Goal: Task Accomplishment & Management: Complete application form

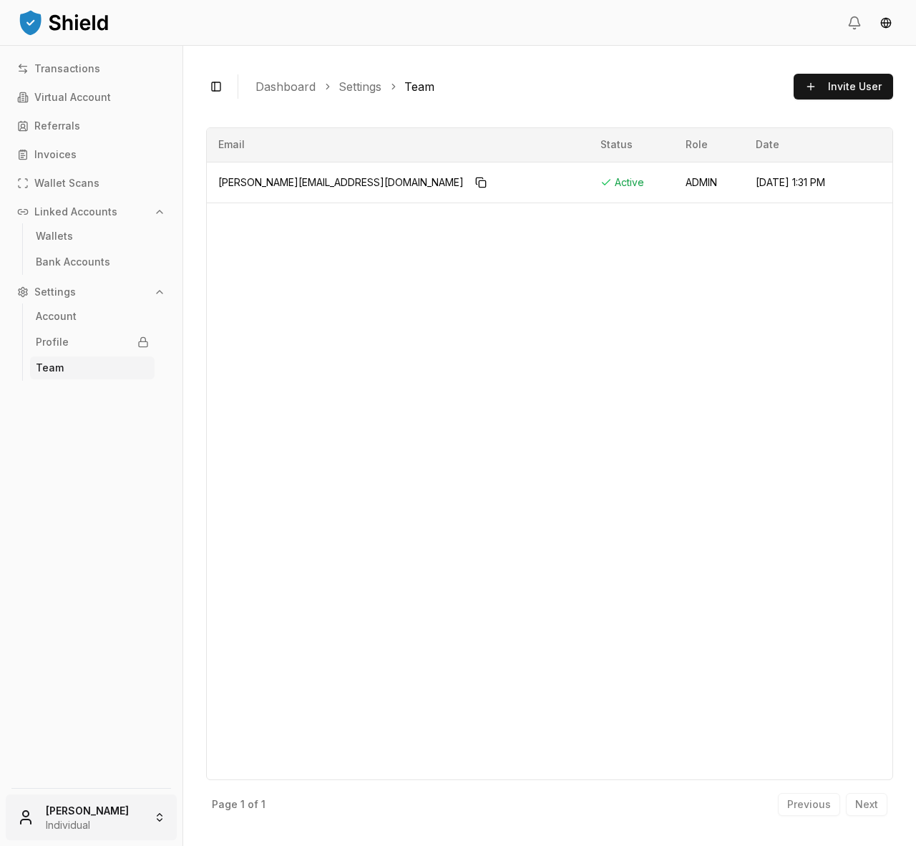
click at [150, 819] on html "Transactions Virtual Account Referrals Invoices Wallet Scans Linked Accounts Wa…" at bounding box center [458, 423] width 916 height 846
click at [56, 747] on div "Add Account" at bounding box center [91, 747] width 164 height 23
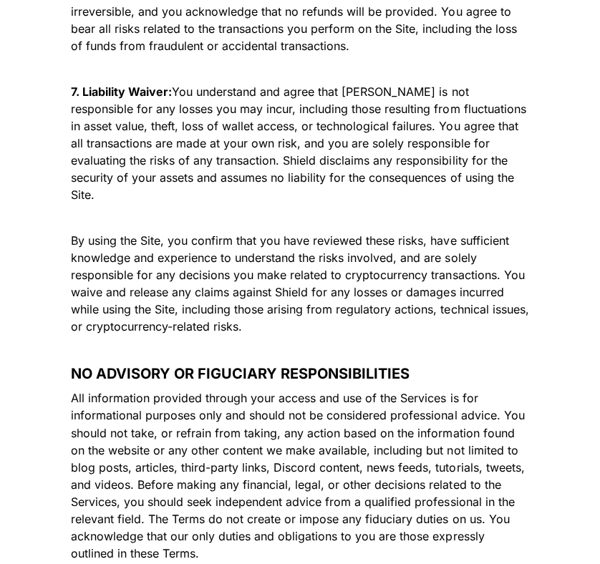
scroll to position [3618, 0]
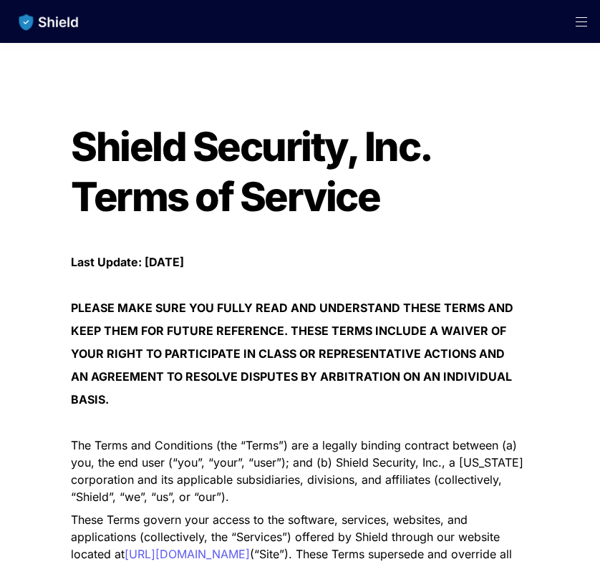
scroll to position [1058, 0]
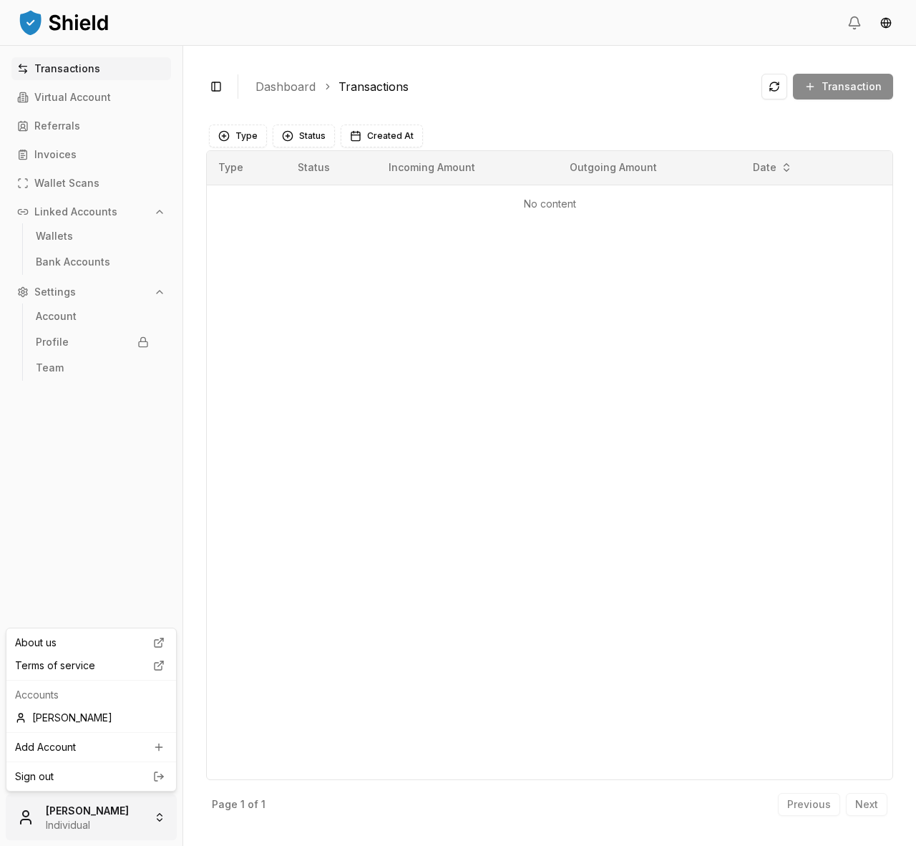
click at [150, 812] on html "Transactions Virtual Account Referrals Invoices Wallet Scans Linked Accounts Wa…" at bounding box center [458, 423] width 916 height 846
click at [120, 742] on div "Add Account" at bounding box center [91, 747] width 164 height 23
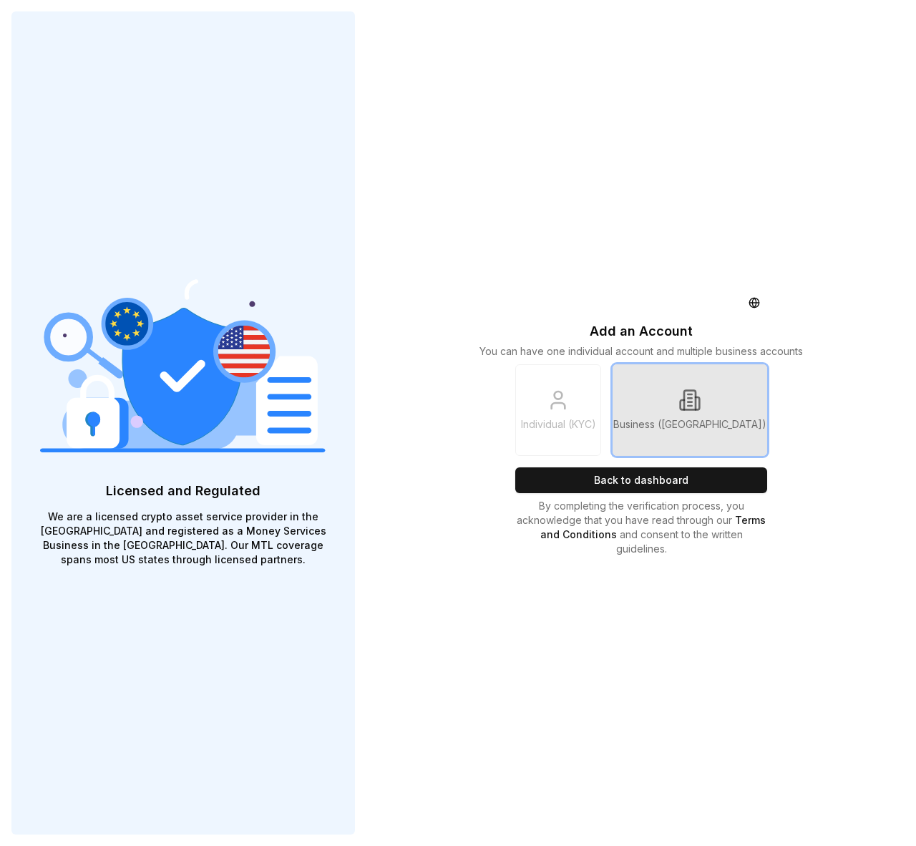
click at [719, 397] on link "Business (KYB)" at bounding box center [690, 410] width 155 height 92
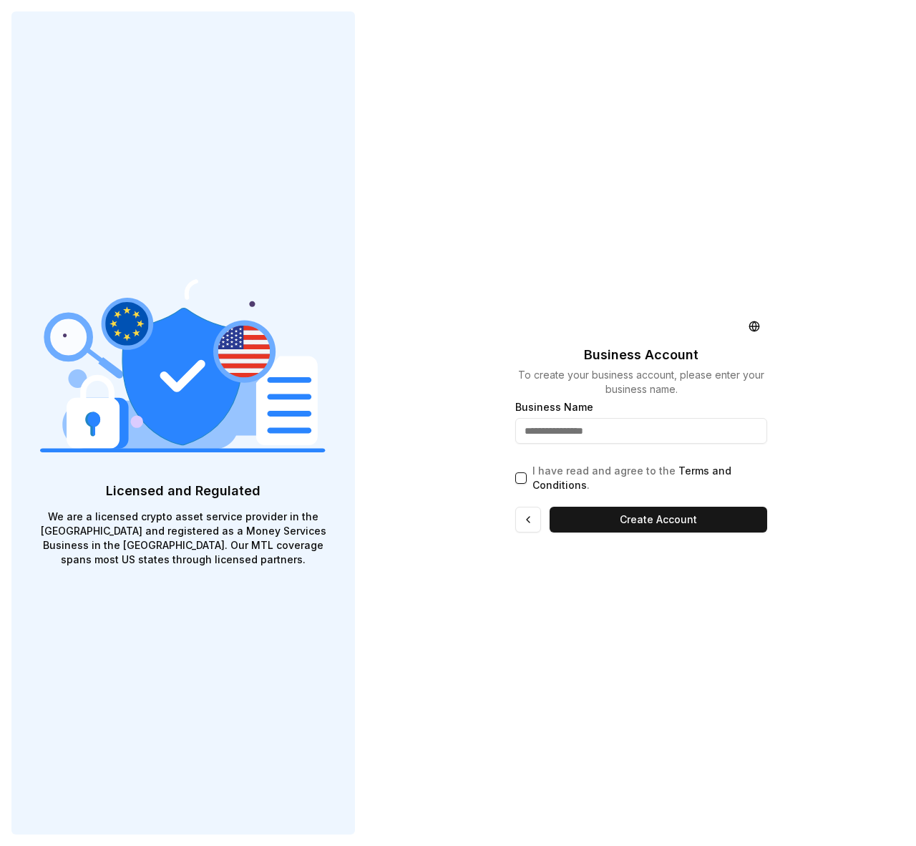
click at [618, 426] on input "text" at bounding box center [641, 431] width 252 height 26
type input "**********"
click at [526, 474] on button "I have read and agree to the Terms and Conditions ." at bounding box center [520, 477] width 11 height 11
click at [614, 514] on button "Create Account" at bounding box center [659, 520] width 218 height 26
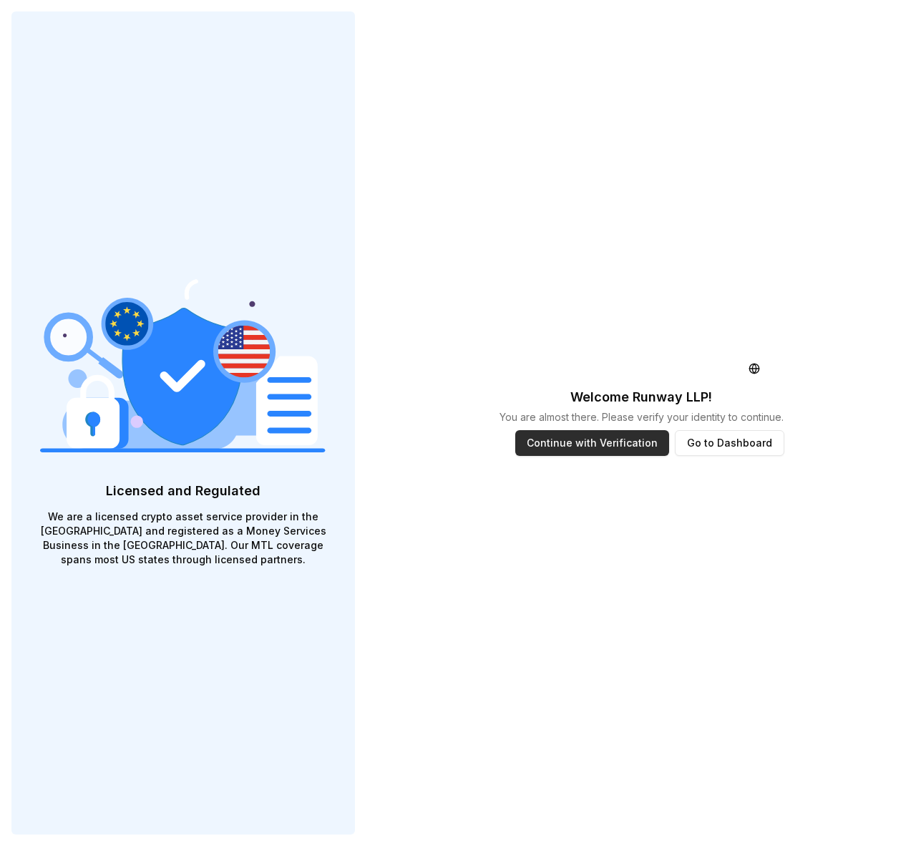
click at [612, 446] on button "Continue with Verification" at bounding box center [592, 443] width 154 height 26
